Goal: Obtain resource: Download file/media

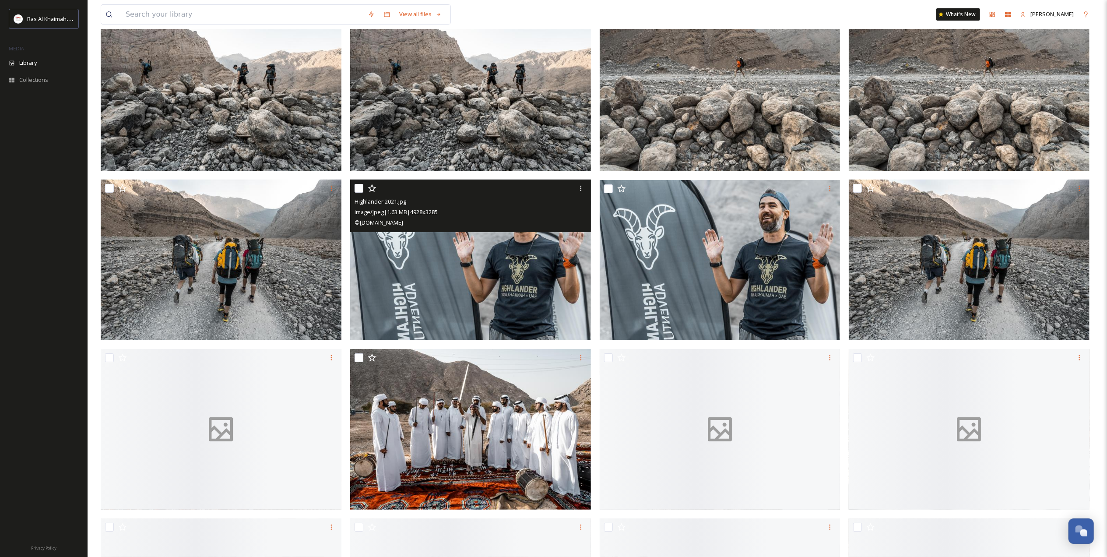
scroll to position [3579, 0]
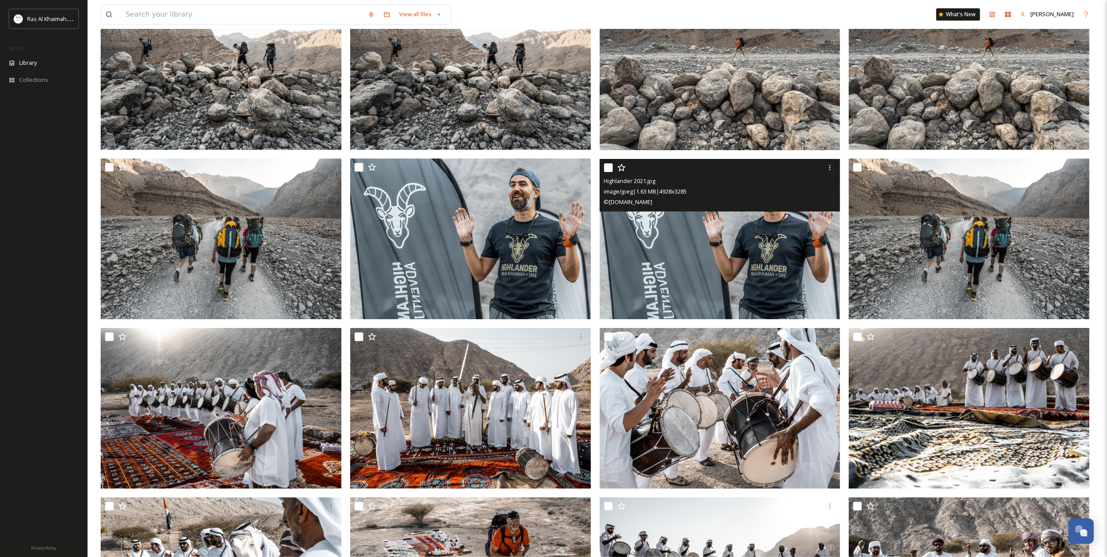
click at [705, 239] on img at bounding box center [720, 239] width 241 height 161
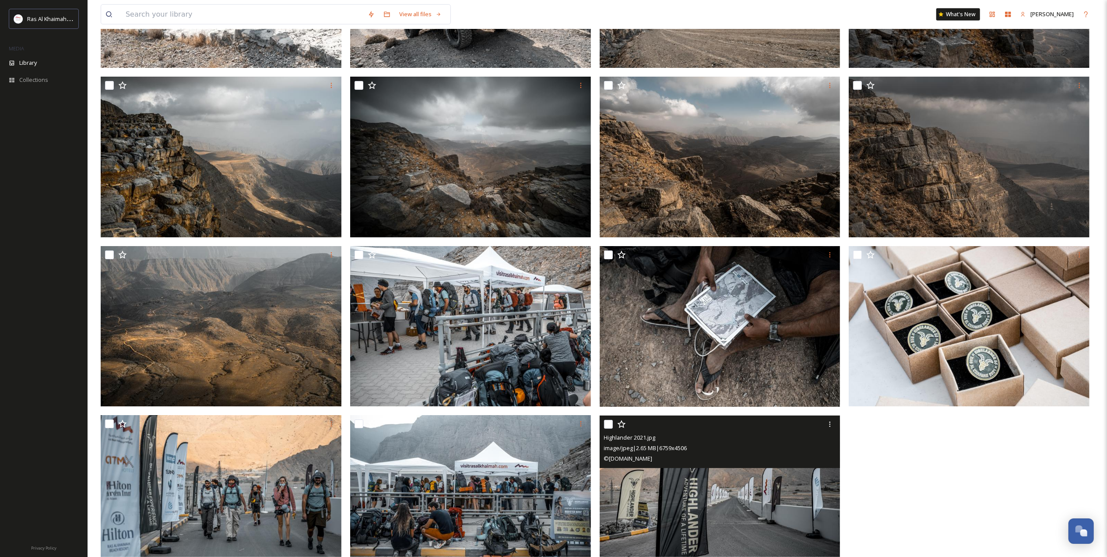
scroll to position [4373, 0]
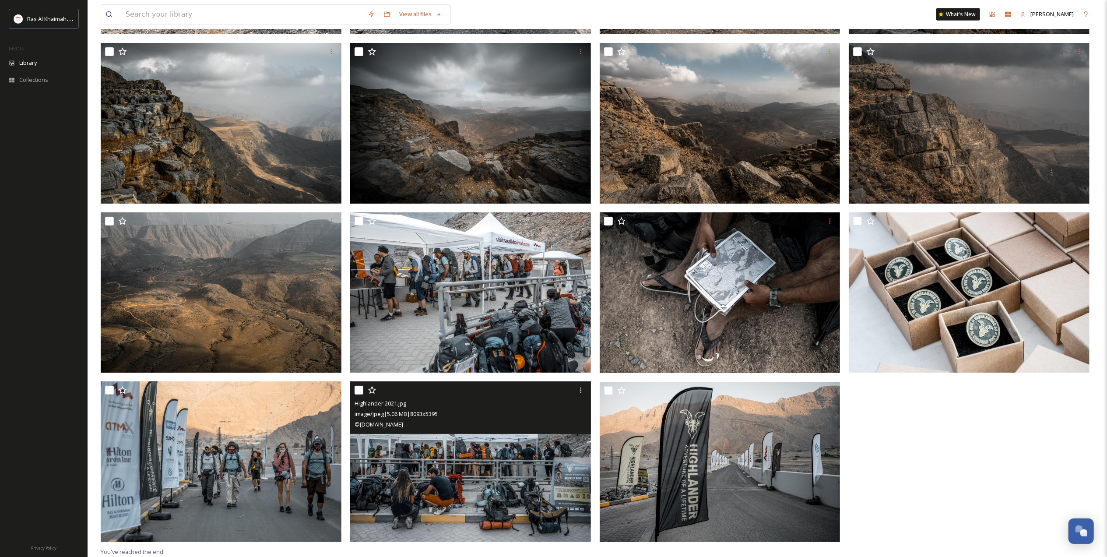
click at [463, 467] on img at bounding box center [470, 461] width 241 height 161
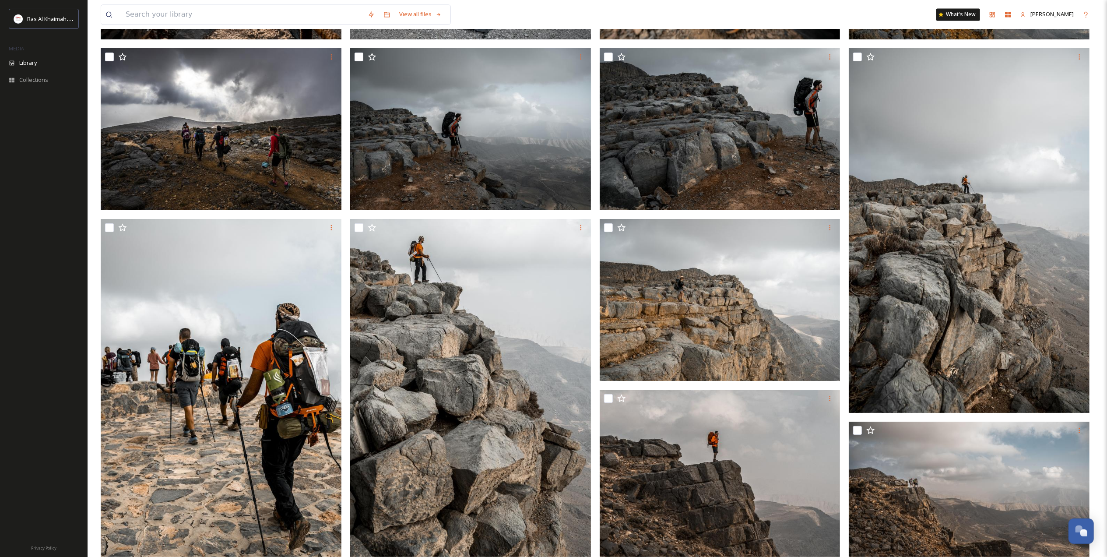
scroll to position [2038, 0]
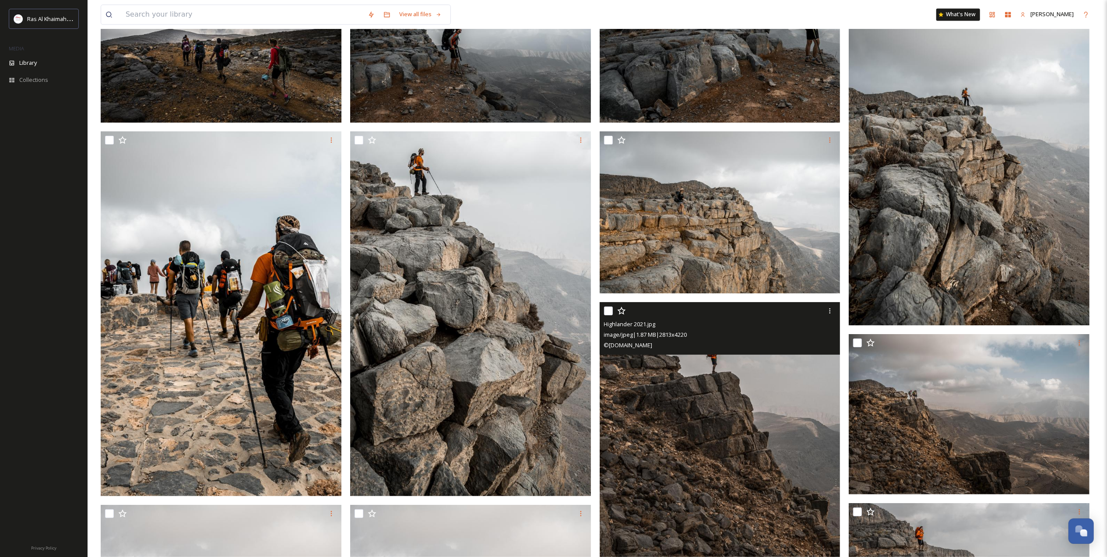
click at [718, 431] on img at bounding box center [720, 482] width 241 height 361
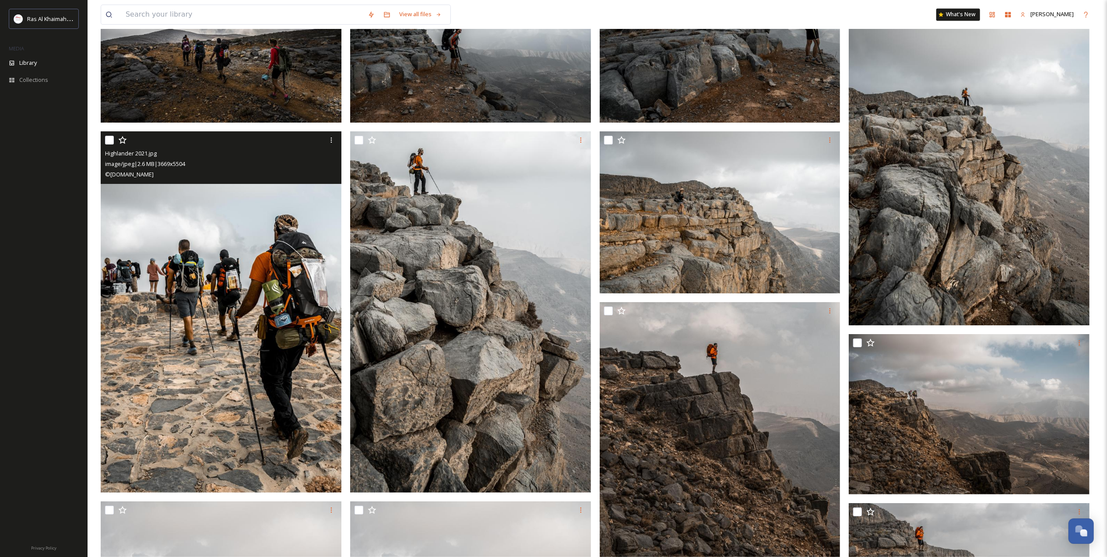
click at [268, 353] on img at bounding box center [221, 311] width 241 height 361
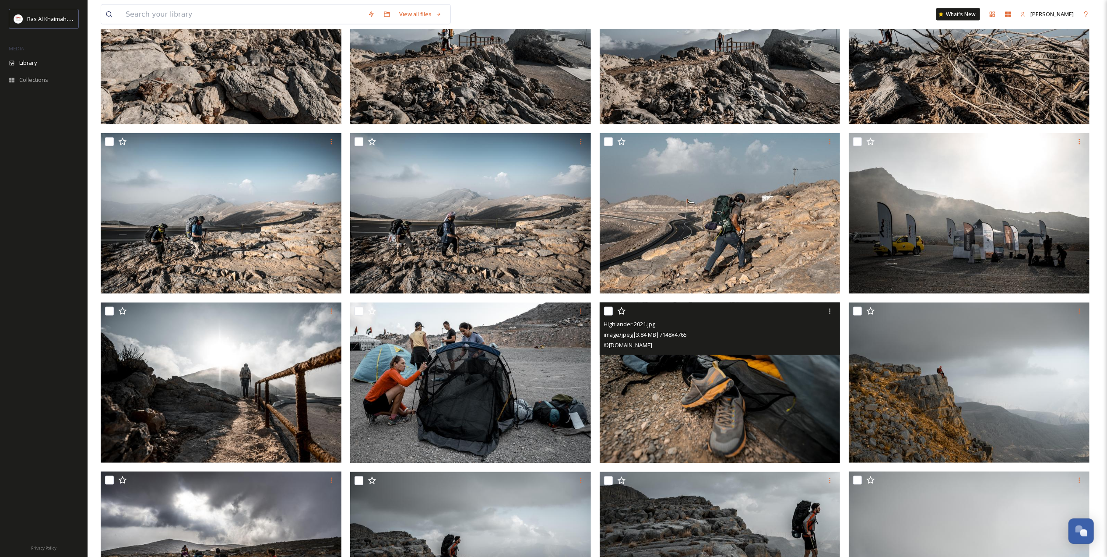
scroll to position [1454, 0]
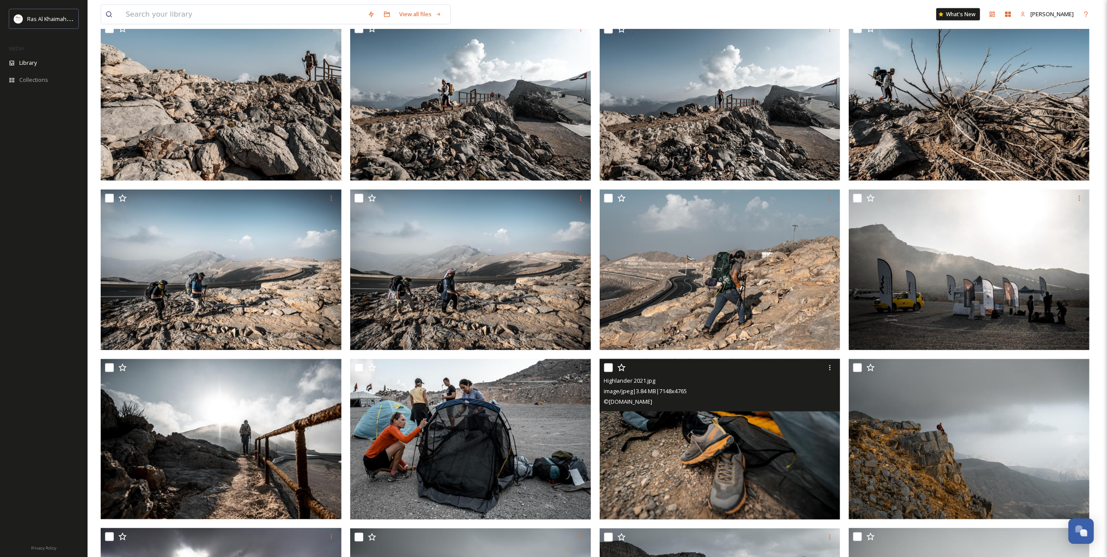
click at [737, 447] on img at bounding box center [720, 439] width 241 height 161
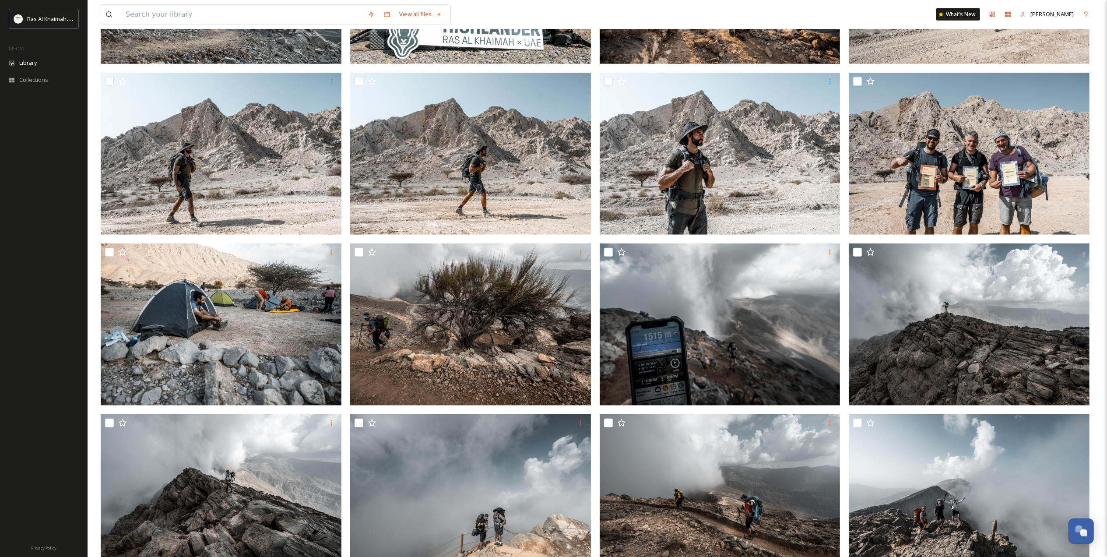
scroll to position [461, 0]
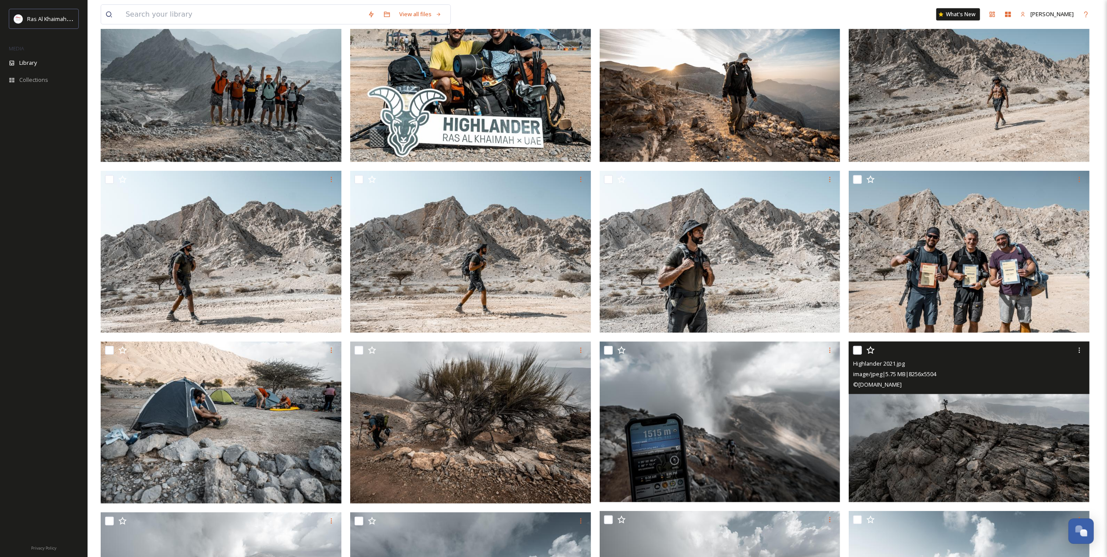
click at [1027, 391] on div "Highlander 2021.jpg image/jpeg | 5.75 MB | 8256 x 5504 © [DOMAIN_NAME]" at bounding box center [969, 368] width 241 height 53
click at [1018, 398] on img at bounding box center [969, 422] width 241 height 161
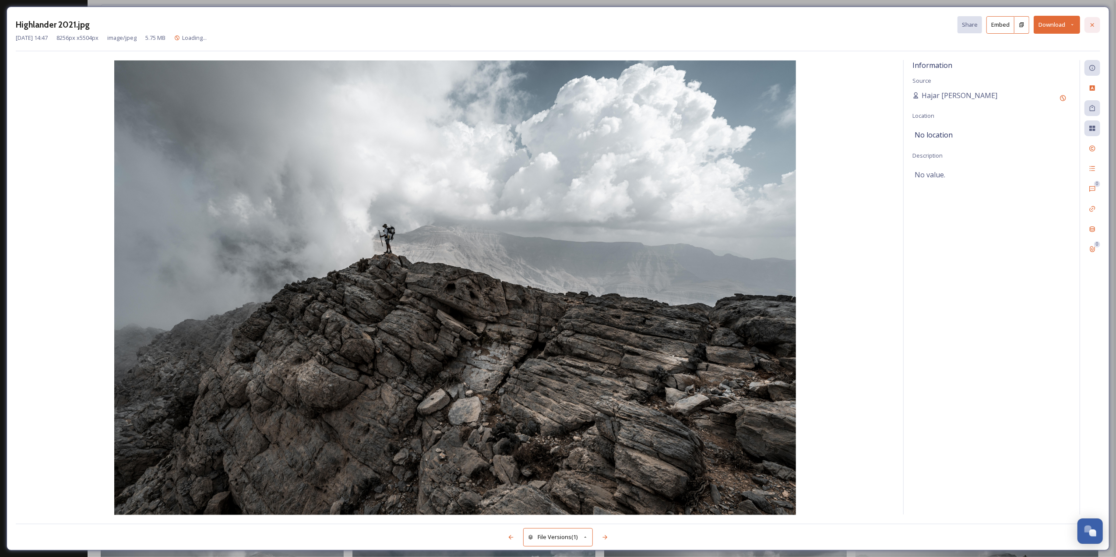
click at [1092, 27] on icon at bounding box center [1092, 24] width 7 height 7
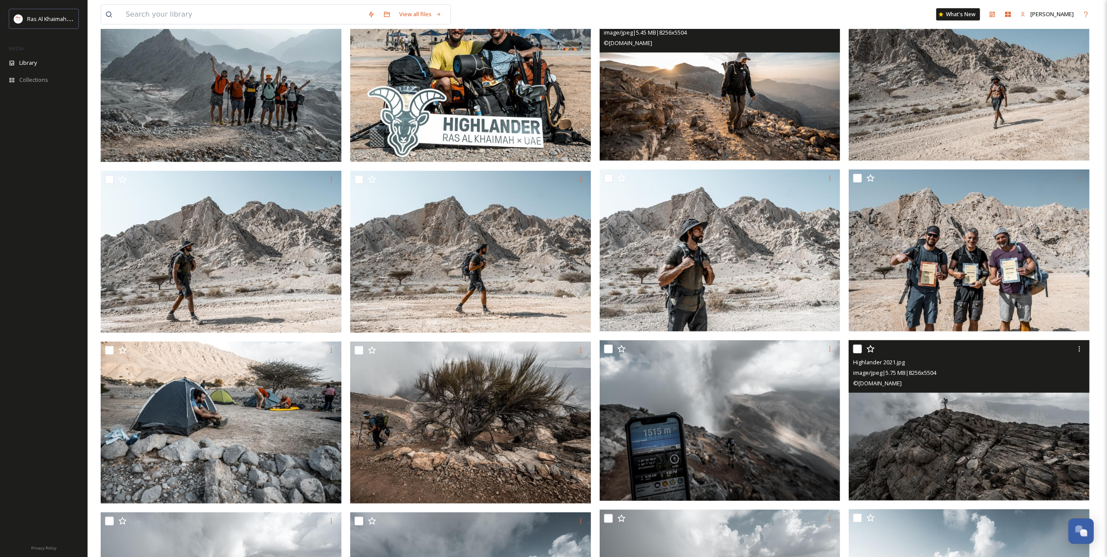
click at [756, 117] on img at bounding box center [720, 80] width 241 height 161
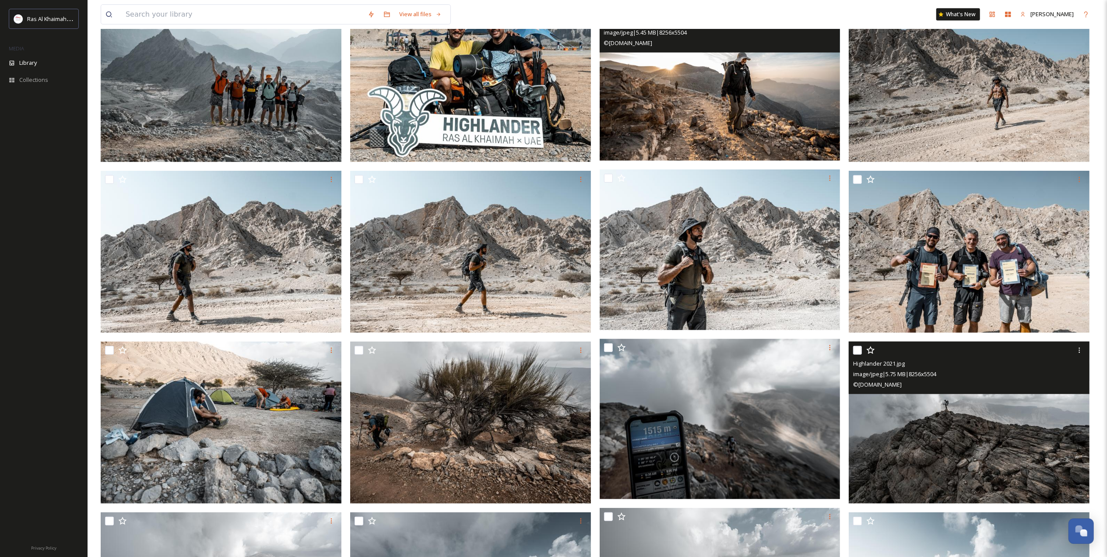
click at [953, 412] on img at bounding box center [970, 423] width 243 height 162
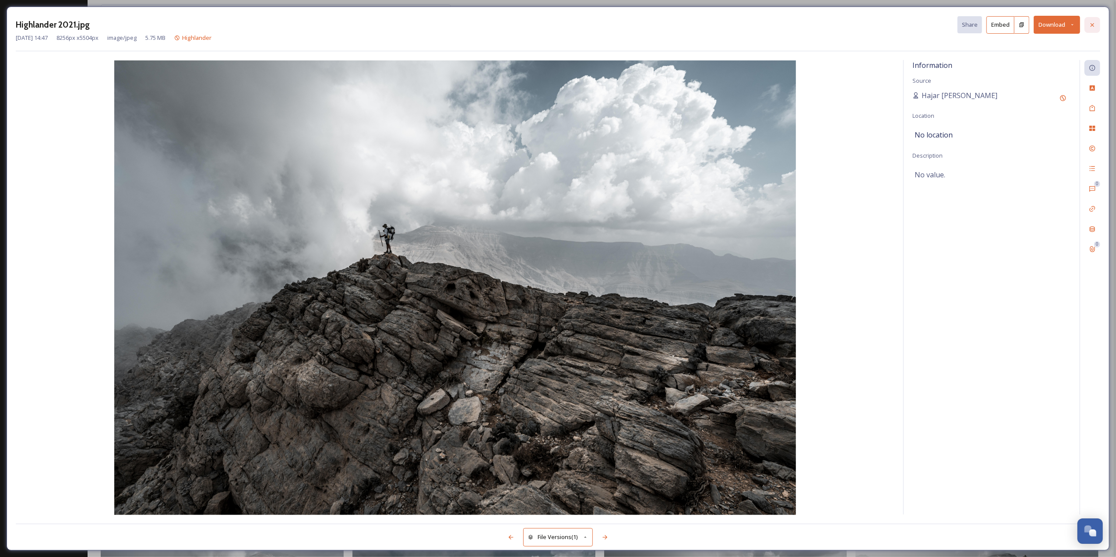
click at [1093, 27] on icon at bounding box center [1092, 24] width 7 height 7
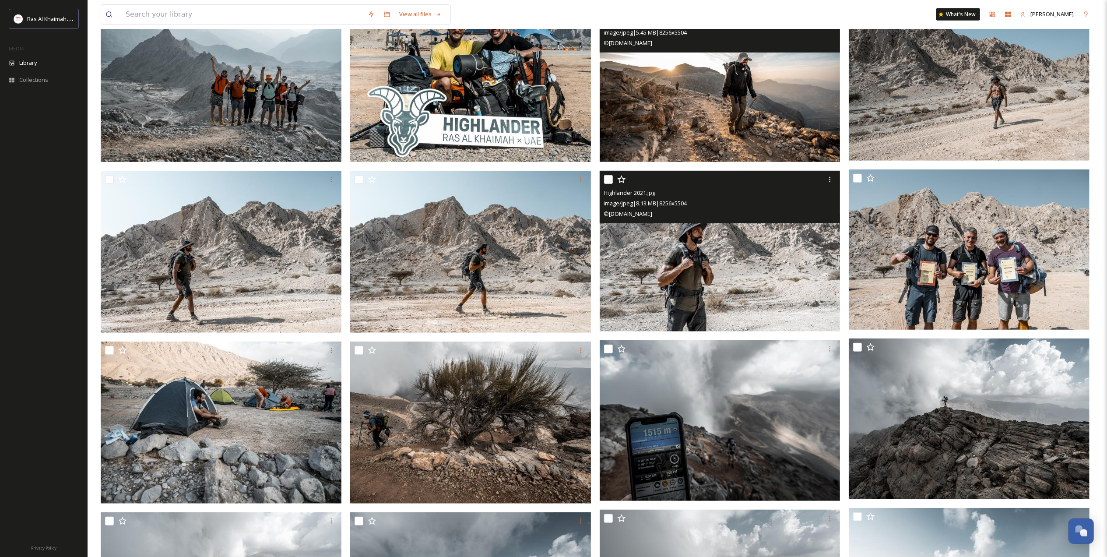
click at [692, 285] on img at bounding box center [720, 251] width 241 height 161
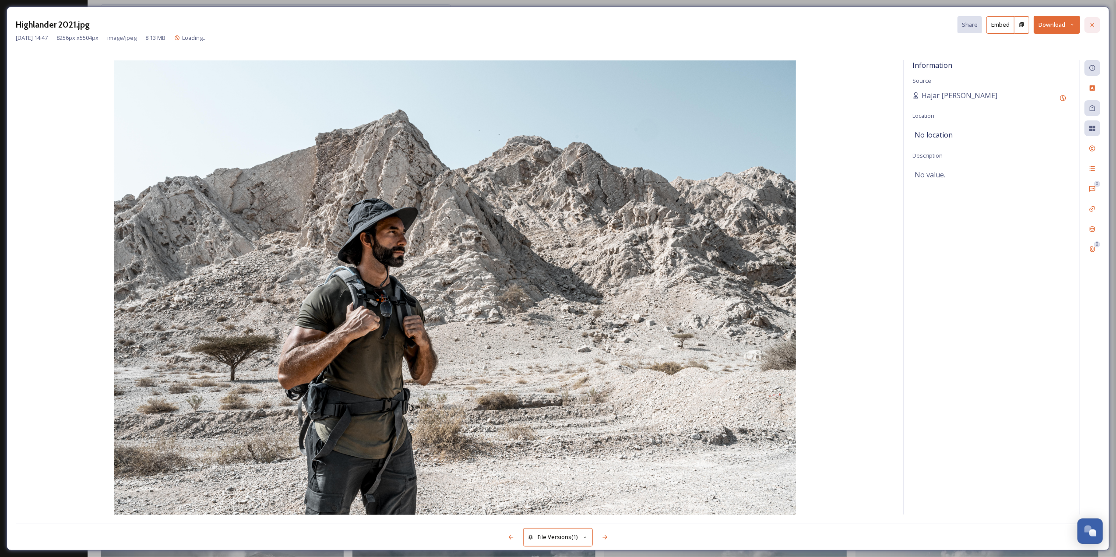
click at [1095, 23] on icon at bounding box center [1092, 24] width 7 height 7
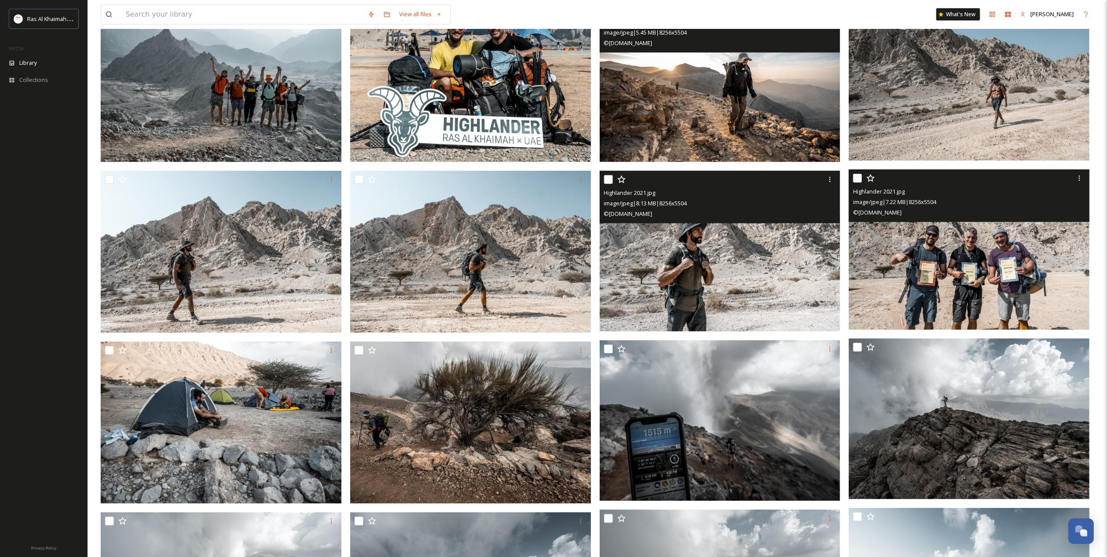
click at [930, 300] on img at bounding box center [969, 249] width 241 height 161
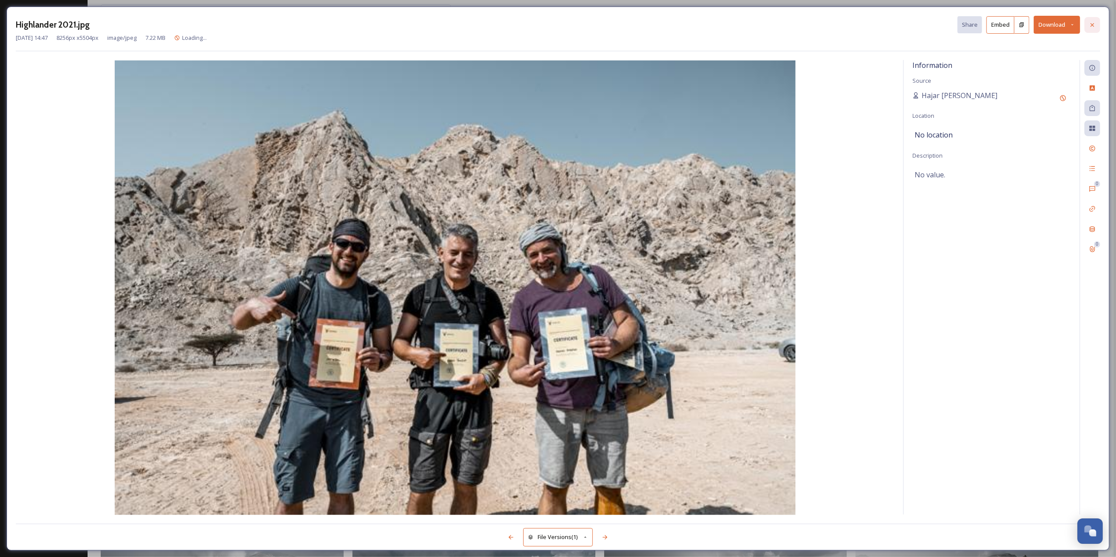
click at [1095, 27] on icon at bounding box center [1092, 24] width 7 height 7
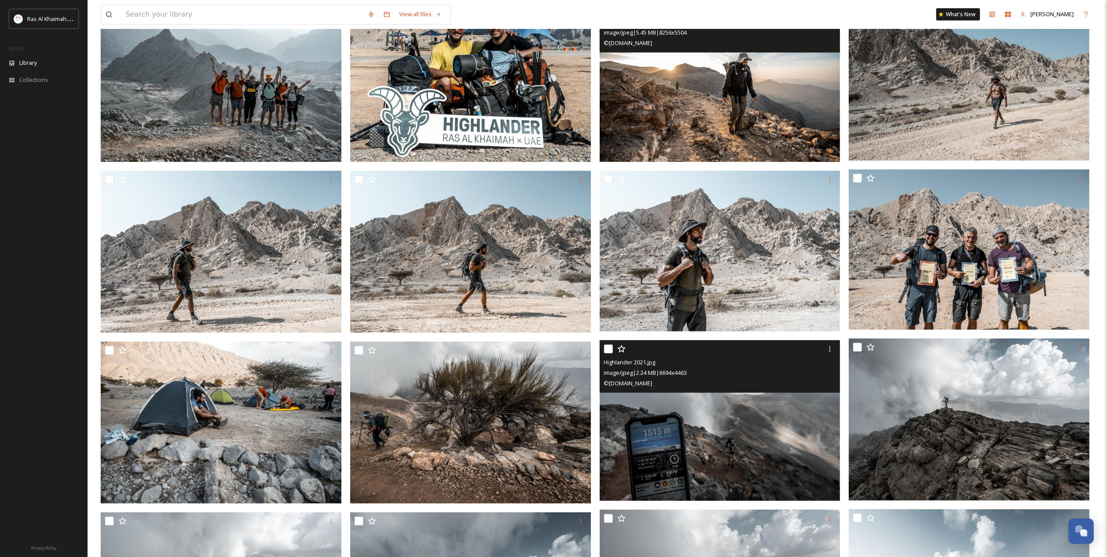
scroll to position [458, 0]
